Goal: Find specific page/section: Find specific page/section

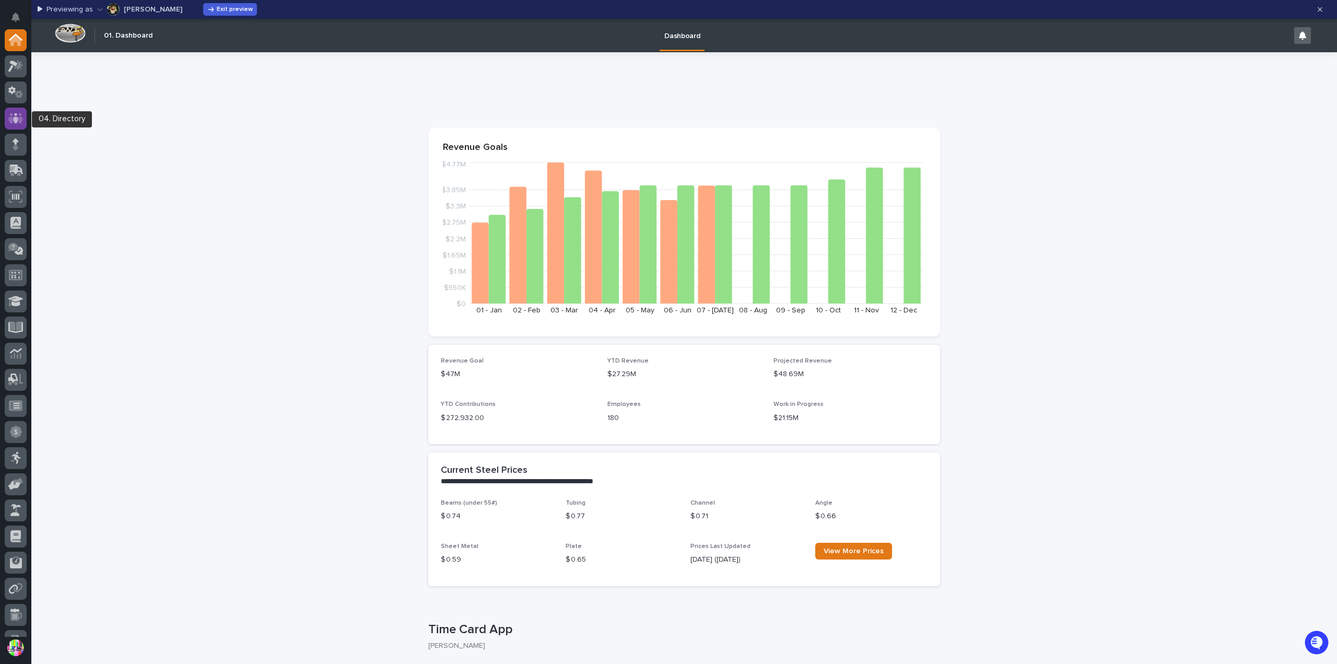
click at [24, 113] on div at bounding box center [16, 119] width 22 height 22
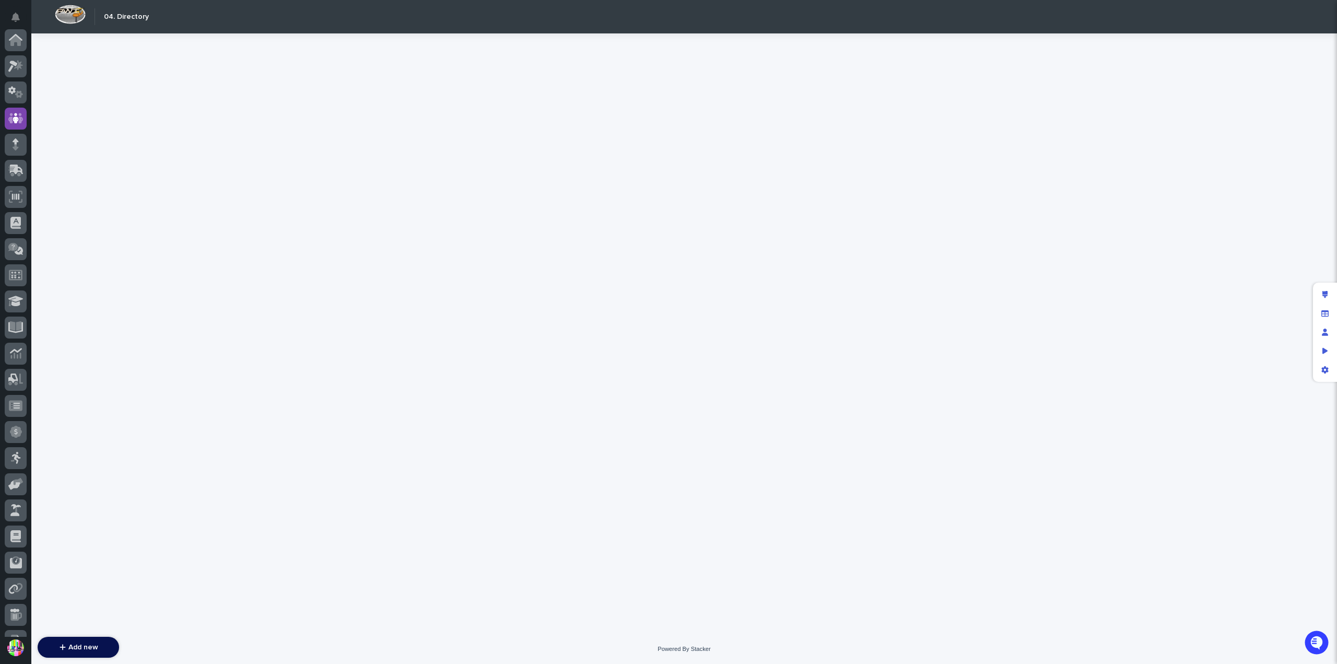
scroll to position [78, 0]
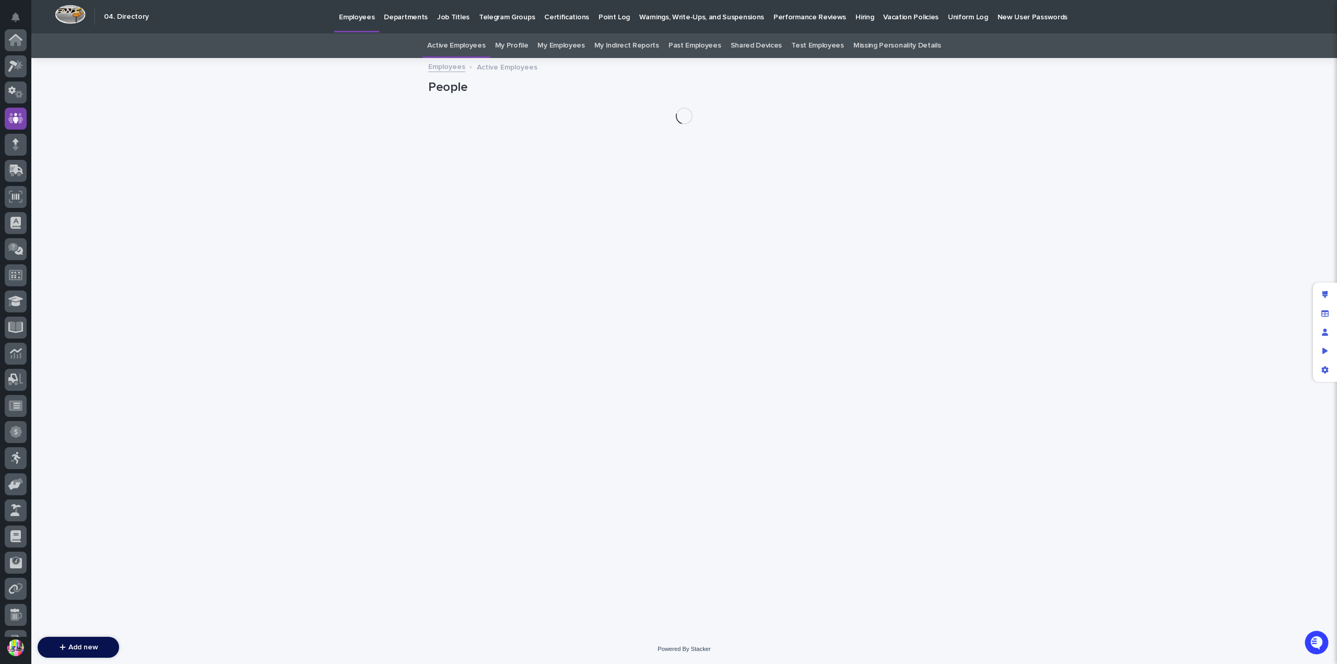
scroll to position [78, 0]
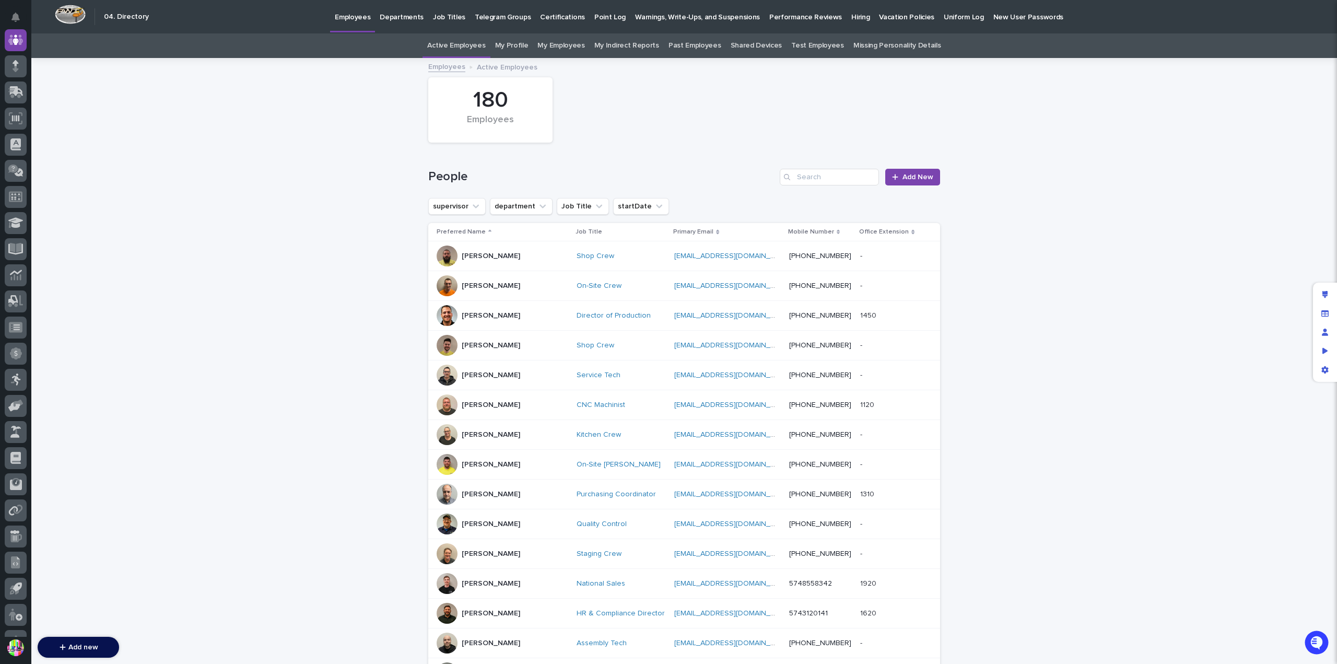
click at [763, 113] on div "180 Employees" at bounding box center [684, 110] width 522 height 76
click at [672, 19] on p "Warnings, Write-Ups, and Suspensions" at bounding box center [697, 11] width 125 height 22
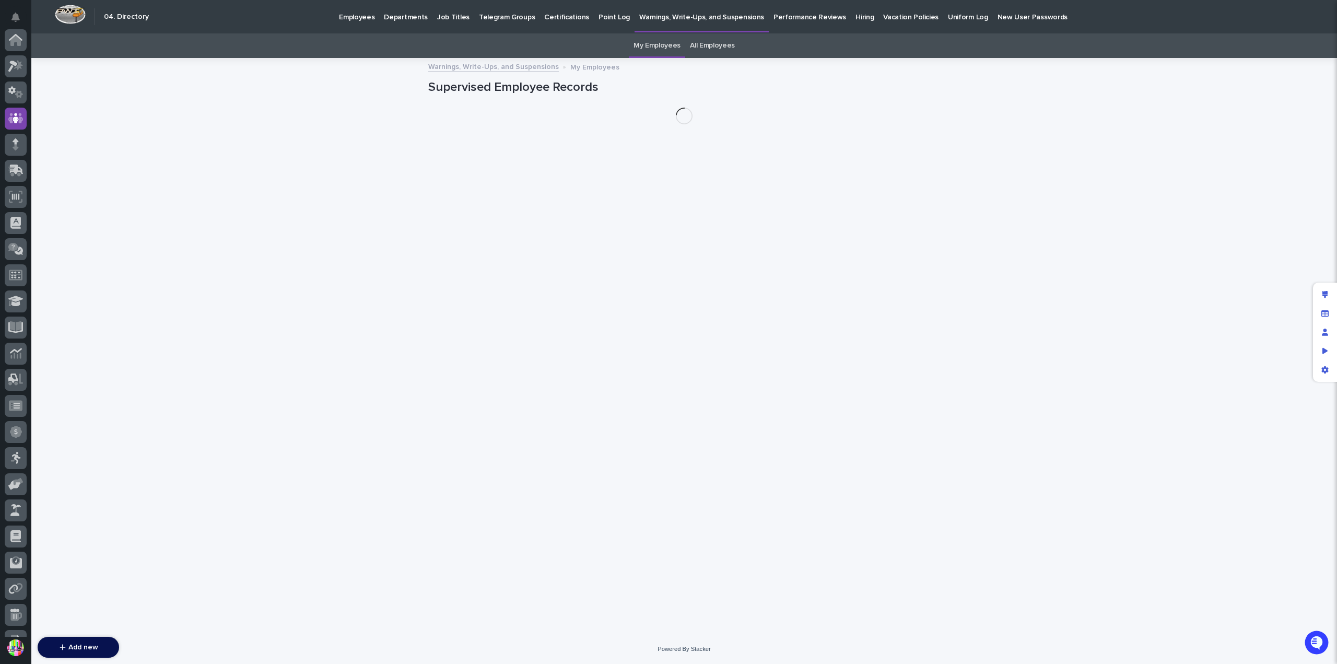
scroll to position [78, 0]
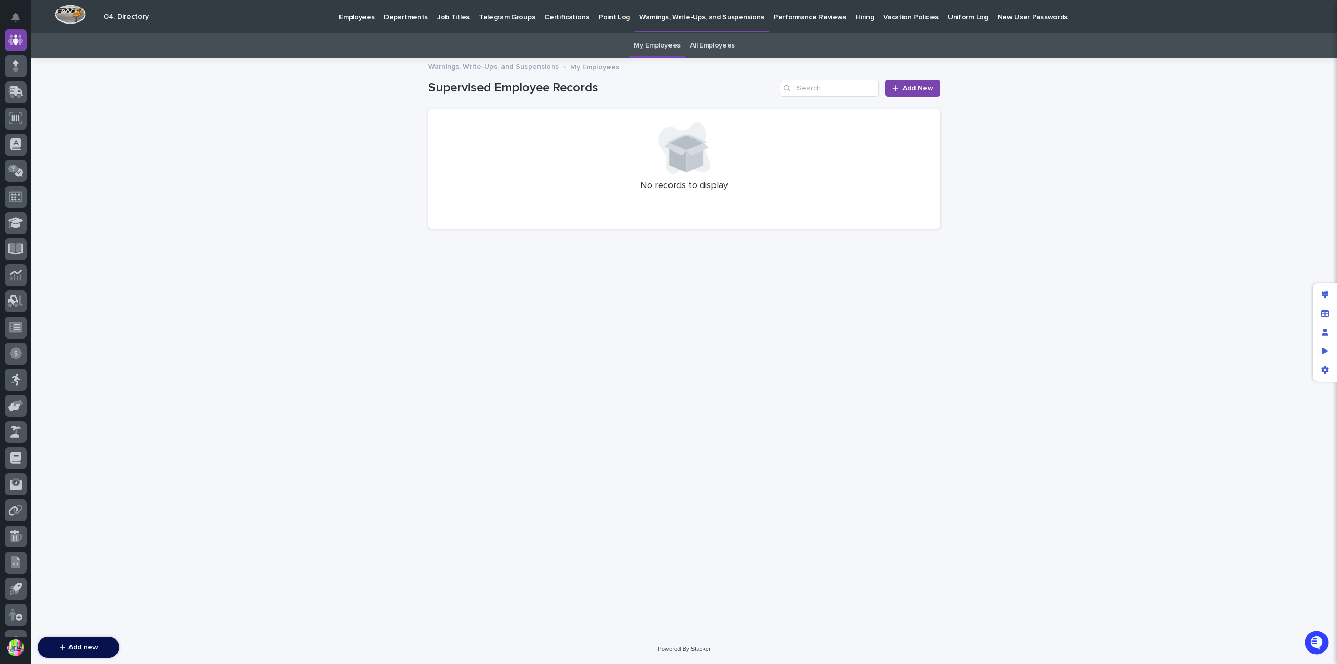
click at [604, 21] on p "Point Log" at bounding box center [614, 11] width 31 height 22
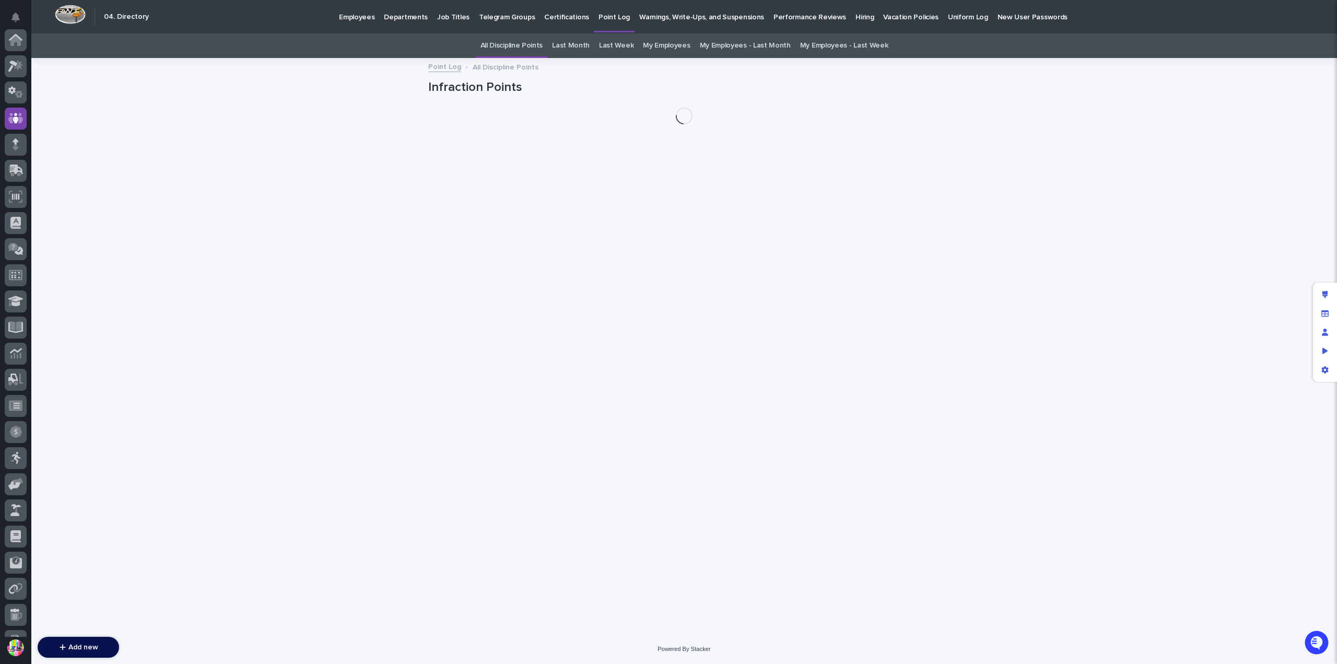
scroll to position [78, 0]
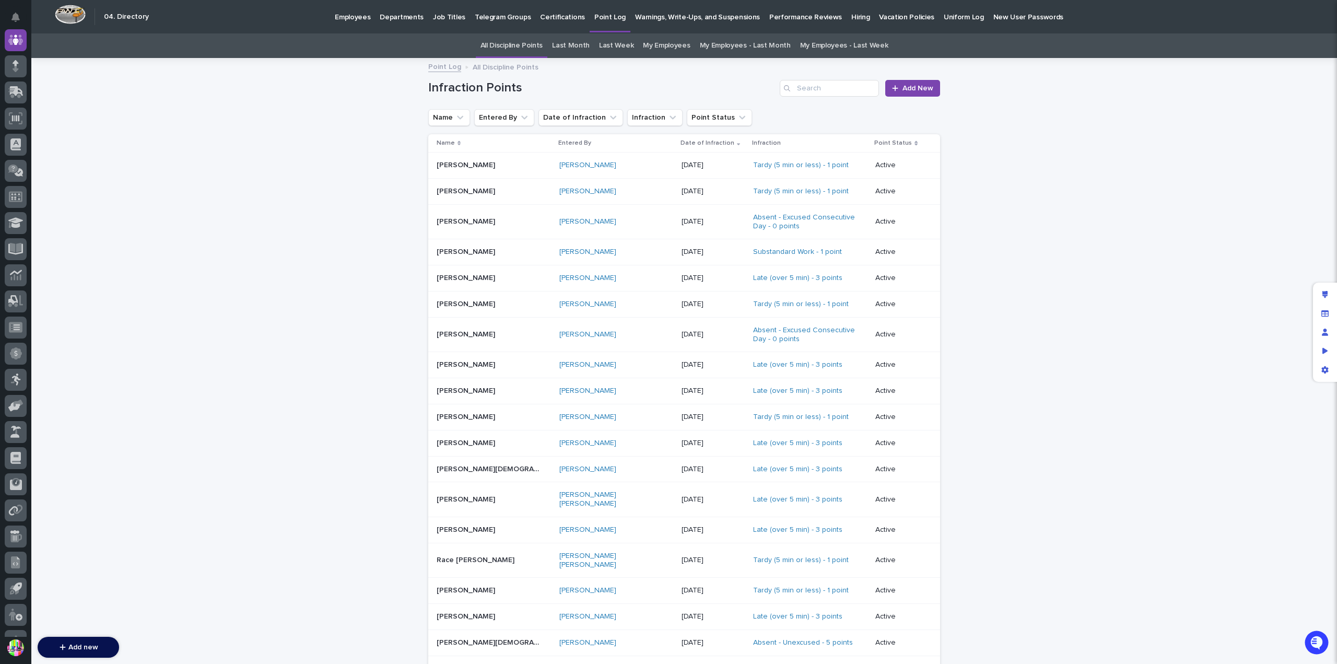
click at [452, 251] on p "John Myers" at bounding box center [467, 251] width 61 height 11
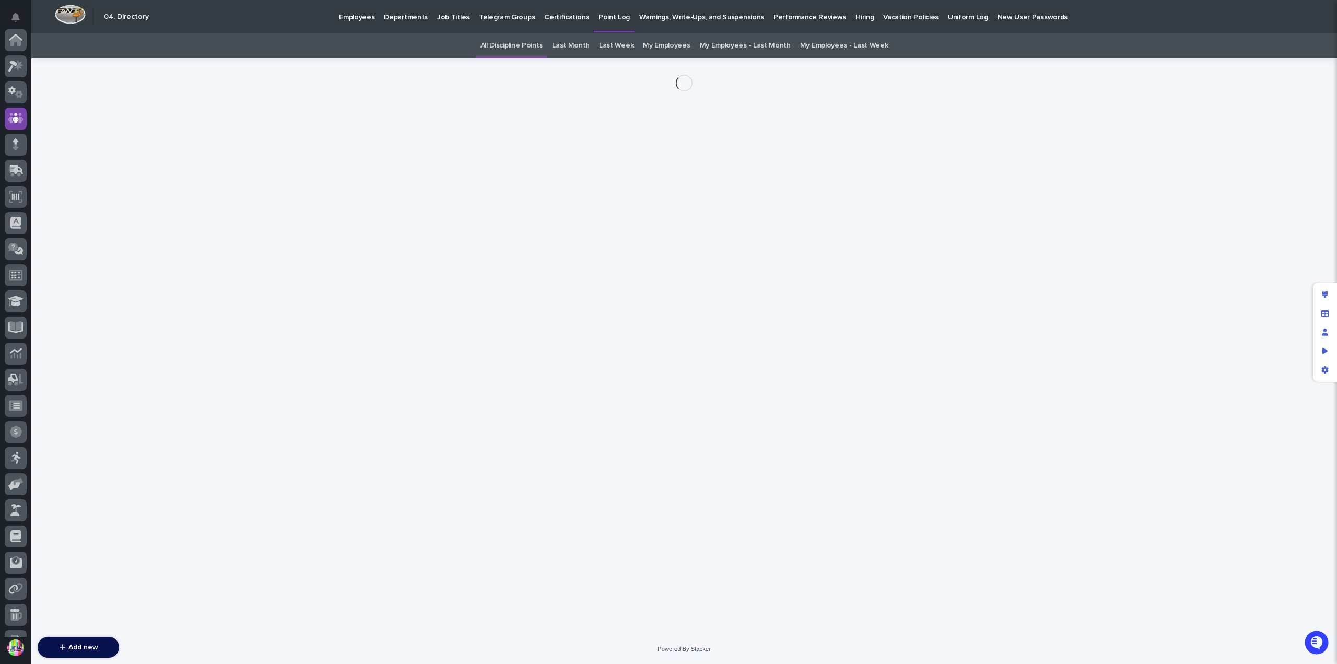
scroll to position [78, 0]
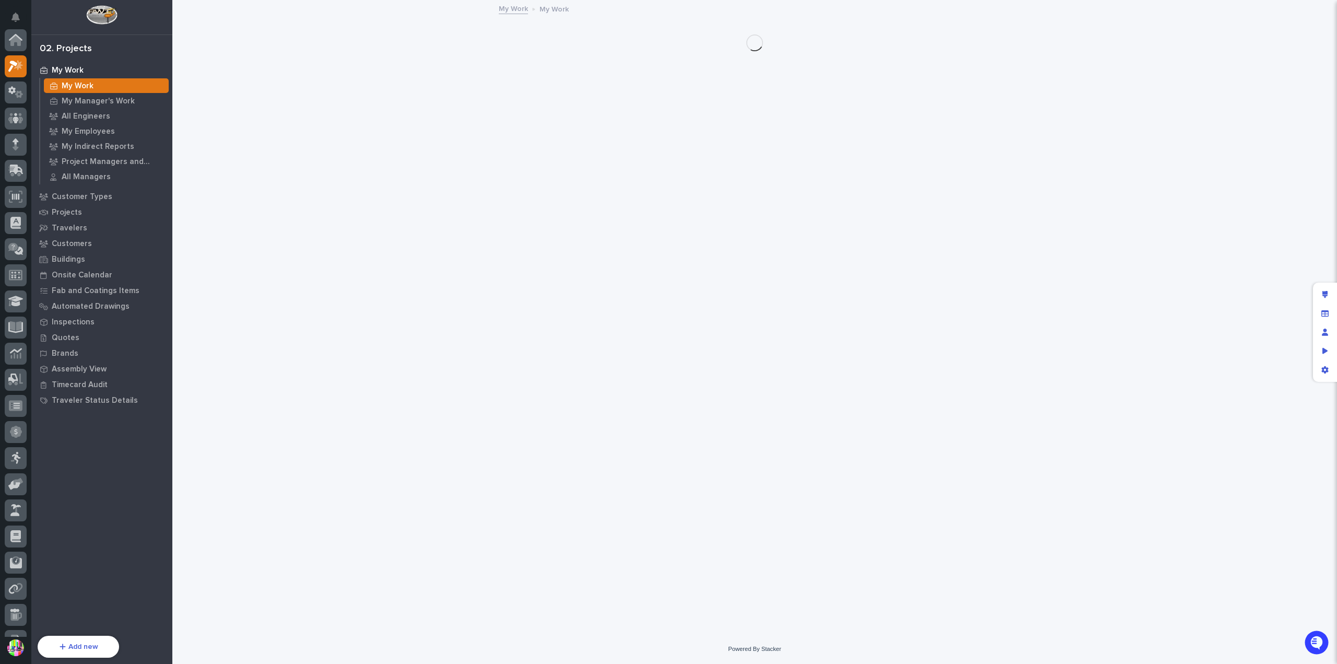
scroll to position [26, 0]
click at [83, 215] on div "Projects" at bounding box center [102, 212] width 136 height 15
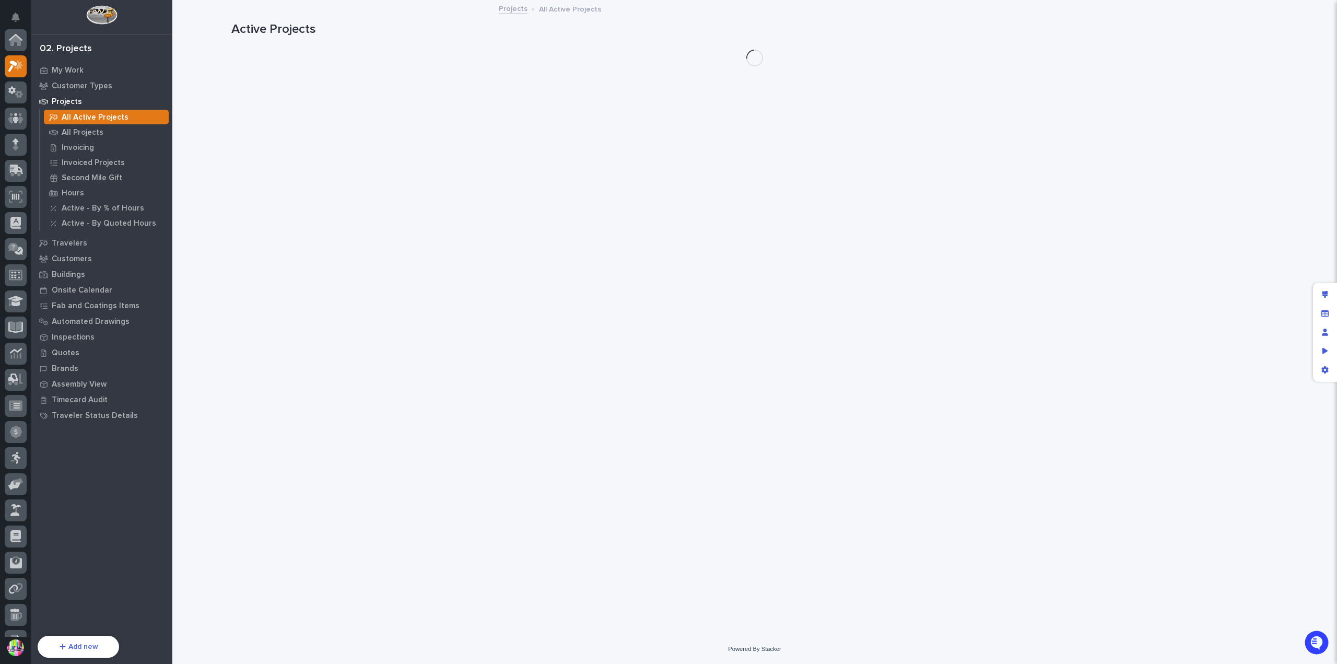
scroll to position [26, 0]
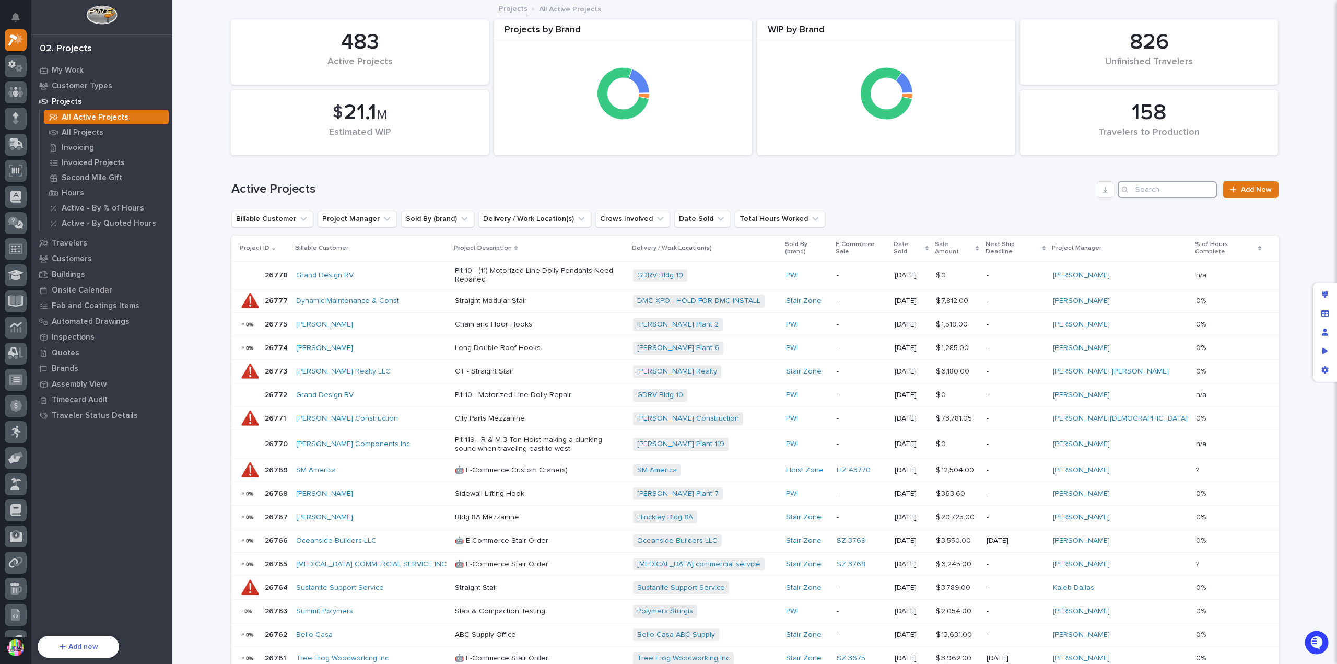
click at [1141, 192] on input "Search" at bounding box center [1167, 189] width 99 height 17
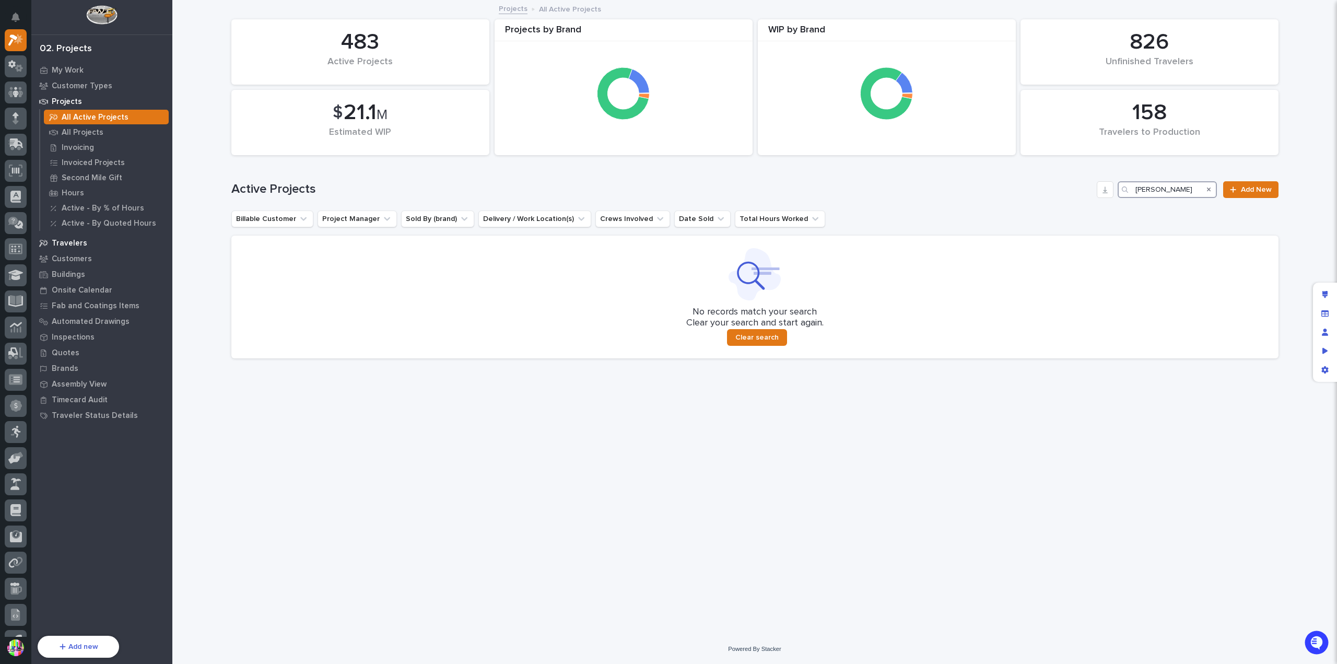
type input "[PERSON_NAME]"
click at [86, 248] on div "Travelers" at bounding box center [102, 243] width 136 height 15
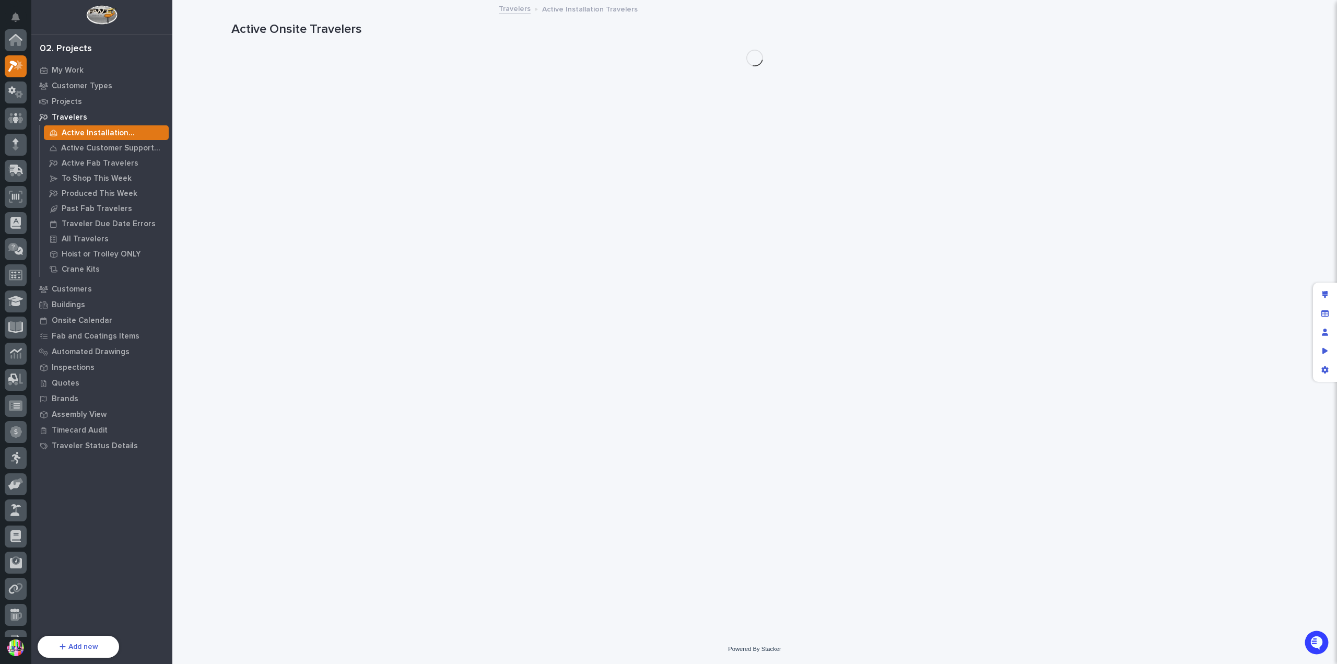
scroll to position [26, 0]
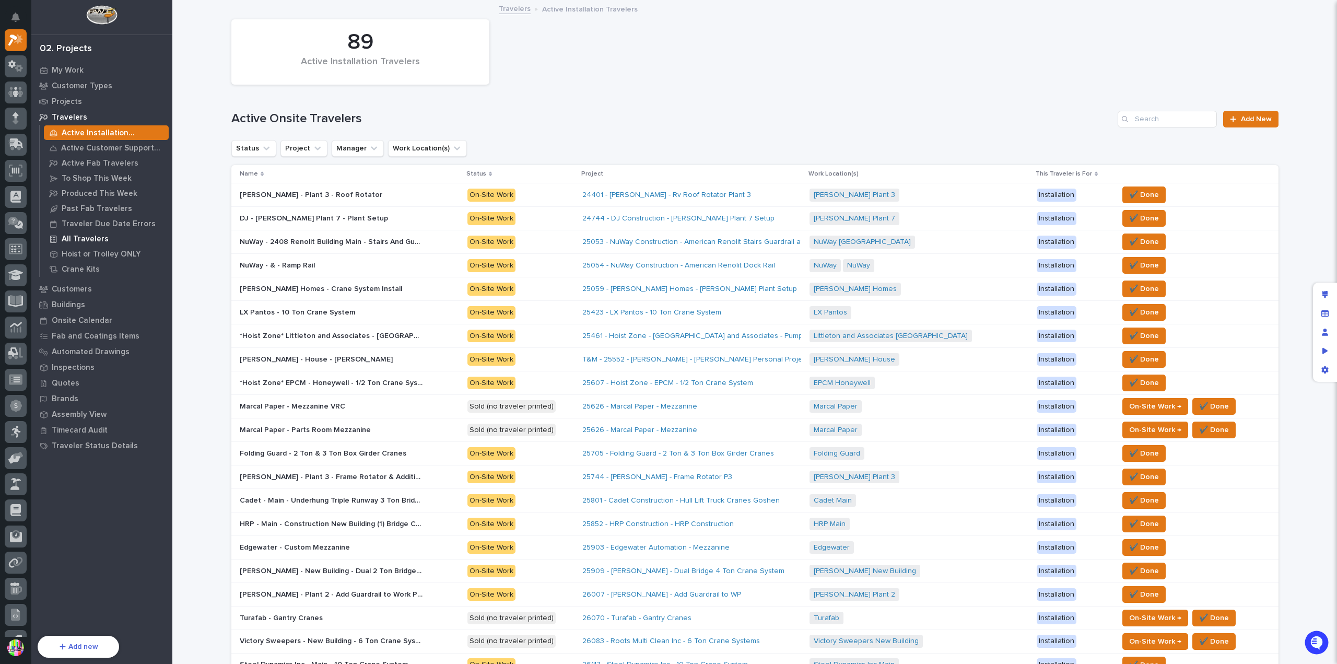
click at [104, 237] on p "All Travelers" at bounding box center [85, 239] width 47 height 9
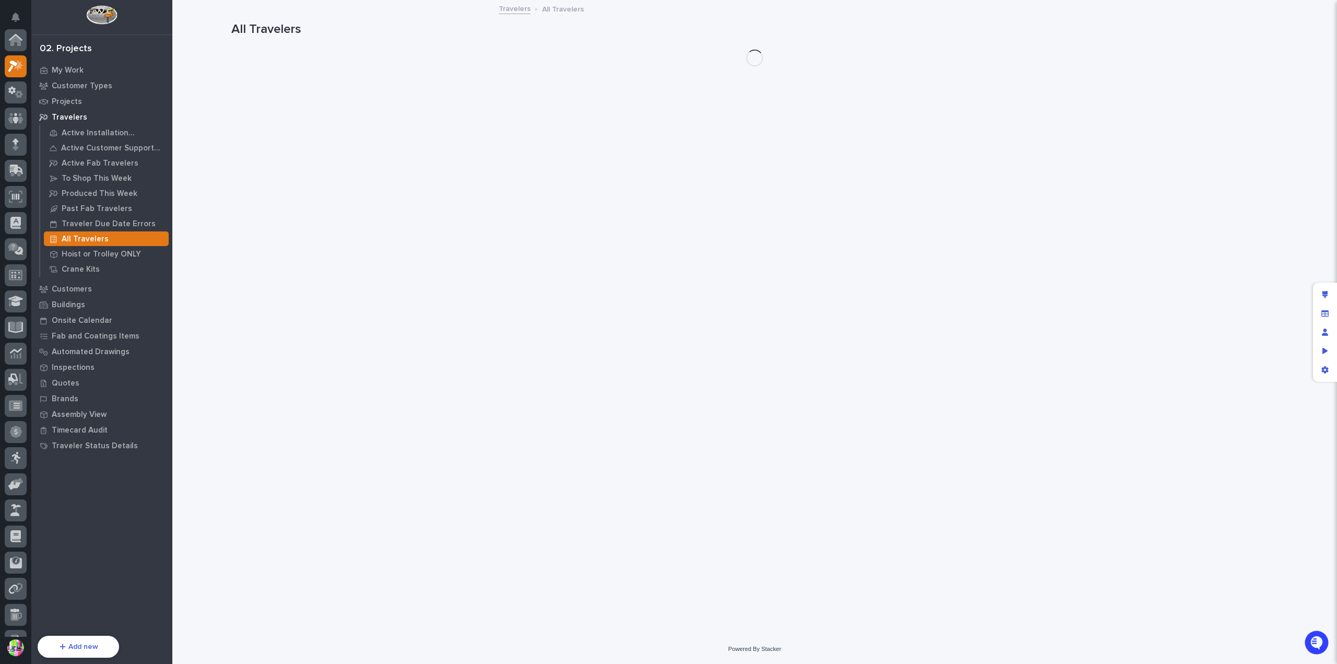
scroll to position [26, 0]
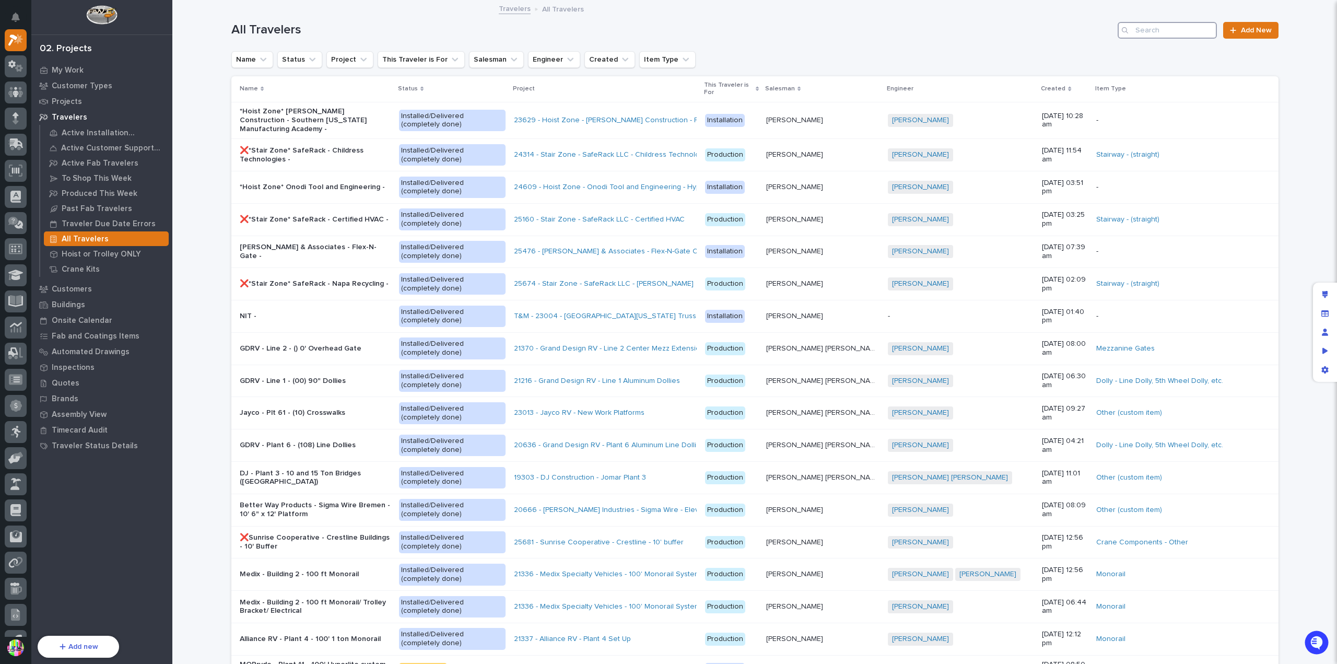
click at [1158, 33] on input "Search" at bounding box center [1167, 30] width 99 height 17
type input "[PERSON_NAME]"
